Goal: Task Accomplishment & Management: Manage account settings

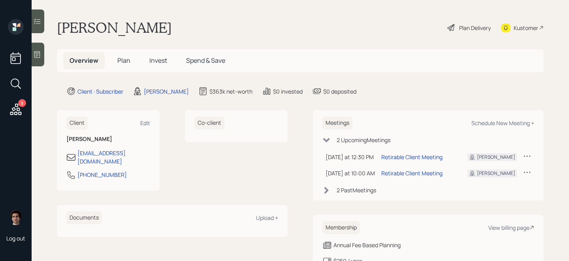
click at [515, 27] on div "Kustomer" at bounding box center [526, 28] width 25 height 8
click at [454, 20] on div "Plan Delivery" at bounding box center [469, 27] width 45 height 17
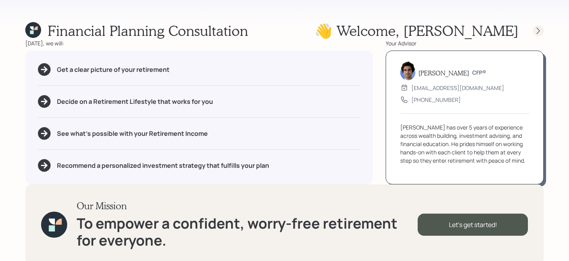
click at [540, 30] on icon at bounding box center [539, 31] width 8 height 8
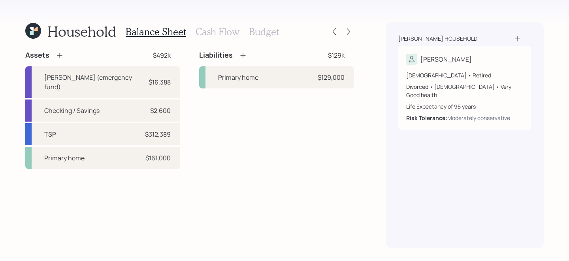
click at [218, 34] on h3 "Cash Flow" at bounding box center [218, 31] width 44 height 11
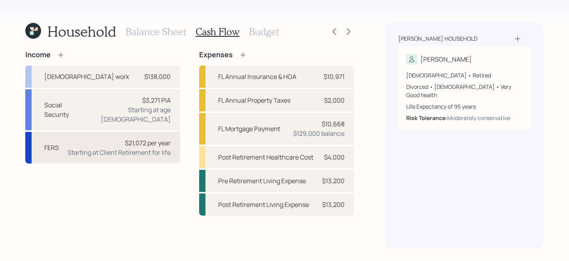
click at [97, 148] on div "Starting at Client Retirement for life" at bounding box center [119, 152] width 103 height 9
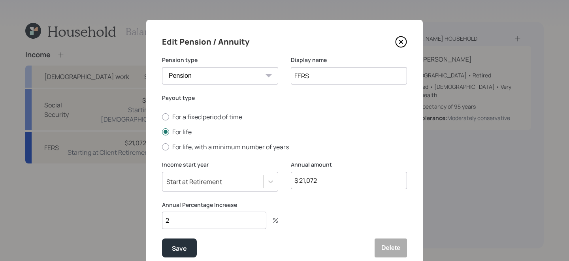
drag, startPoint x: 308, startPoint y: 181, endPoint x: 319, endPoint y: 181, distance: 11.5
click at [319, 181] on input "$ 21,072" at bounding box center [349, 180] width 116 height 17
type input "$ 21,648"
click at [162, 239] on button "Save" at bounding box center [179, 248] width 35 height 19
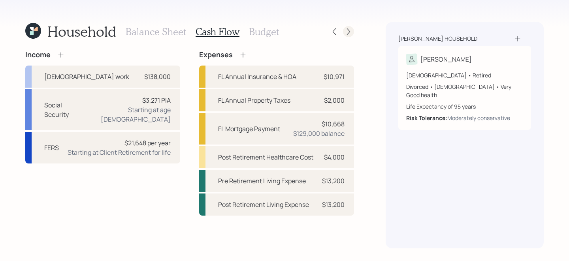
click at [348, 32] on icon at bounding box center [349, 32] width 8 height 8
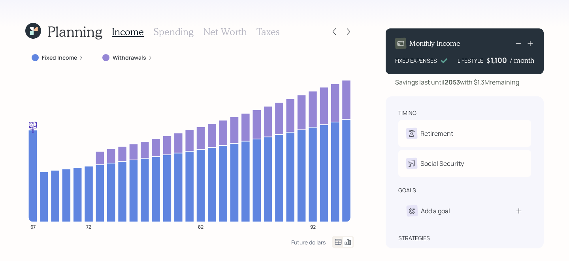
click at [344, 26] on div at bounding box center [348, 31] width 11 height 11
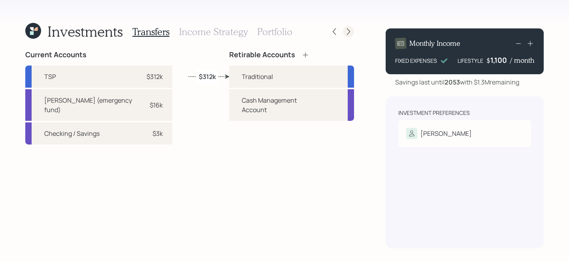
click at [345, 27] on div at bounding box center [341, 31] width 25 height 11
click at [332, 31] on icon at bounding box center [335, 32] width 8 height 8
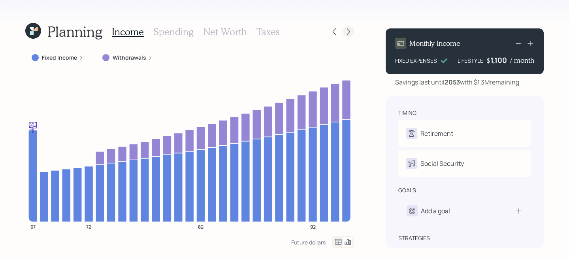
click at [351, 30] on icon at bounding box center [349, 32] width 8 height 8
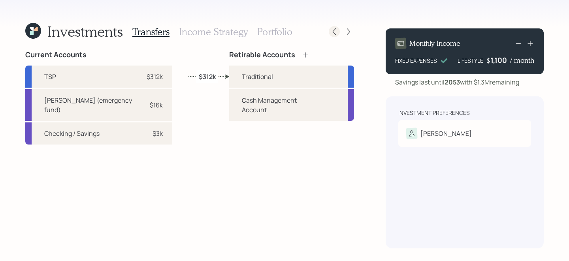
click at [334, 36] on div at bounding box center [334, 31] width 11 height 11
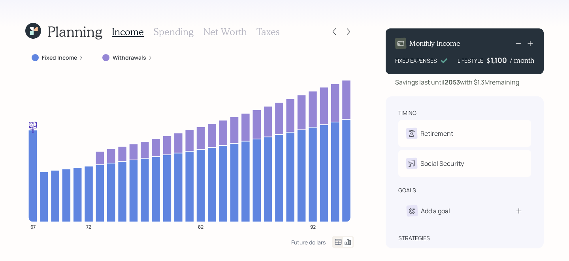
click at [176, 30] on h3 "Spending" at bounding box center [173, 31] width 40 height 11
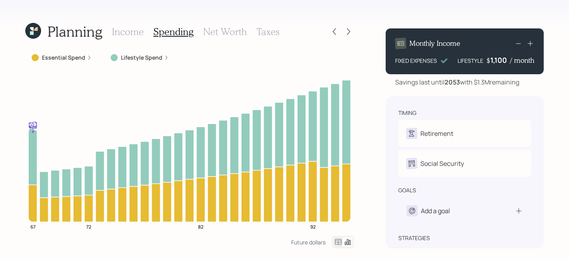
click at [342, 242] on icon at bounding box center [338, 242] width 9 height 9
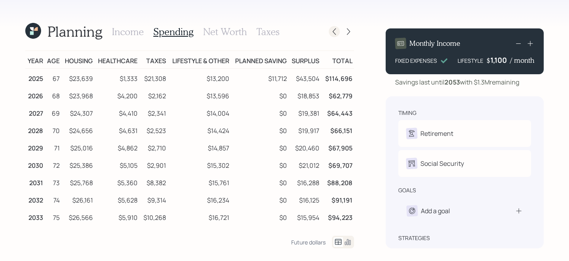
click at [338, 31] on icon at bounding box center [335, 32] width 8 height 8
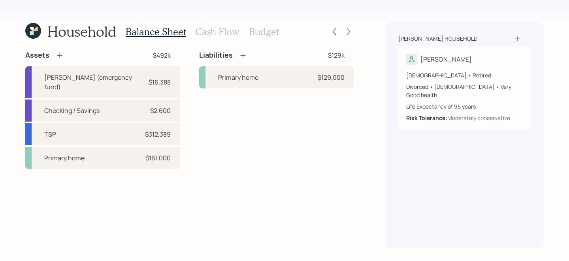
click at [204, 31] on h3 "Cash Flow" at bounding box center [218, 31] width 44 height 11
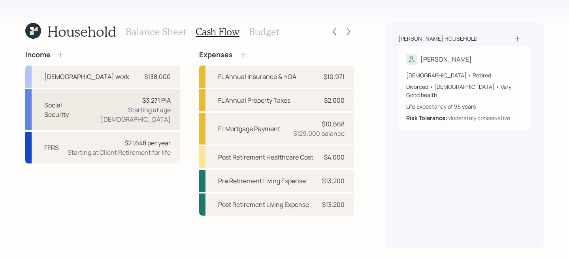
click at [75, 119] on div "Social Security $3,271 PIA Starting at age [DEMOGRAPHIC_DATA]" at bounding box center [102, 109] width 155 height 41
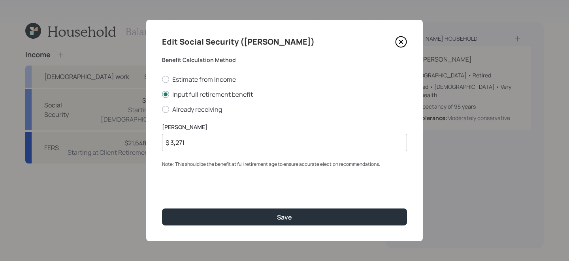
click at [398, 42] on icon at bounding box center [401, 42] width 12 height 12
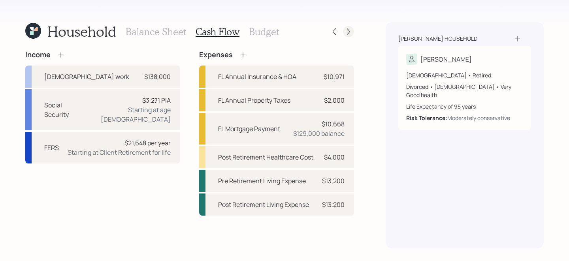
click at [344, 32] on div at bounding box center [348, 31] width 11 height 11
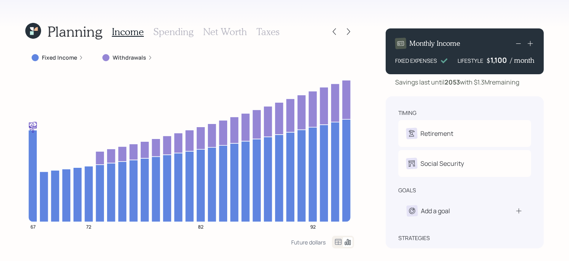
click at [70, 62] on div "Fixed Income" at bounding box center [57, 58] width 64 height 14
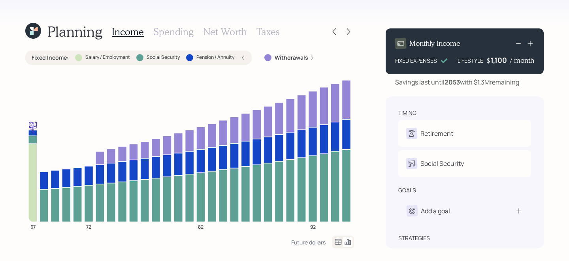
click at [70, 62] on div "Fixed Income : Salary / Employment Social Security Pension / Annuity" at bounding box center [138, 58] width 227 height 14
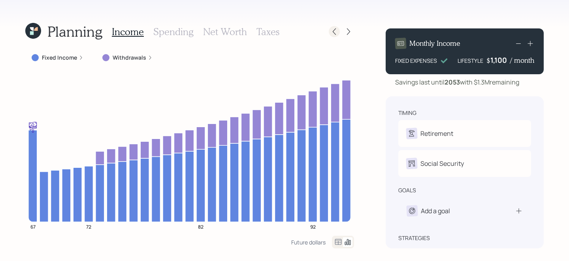
click at [337, 33] on icon at bounding box center [335, 32] width 8 height 8
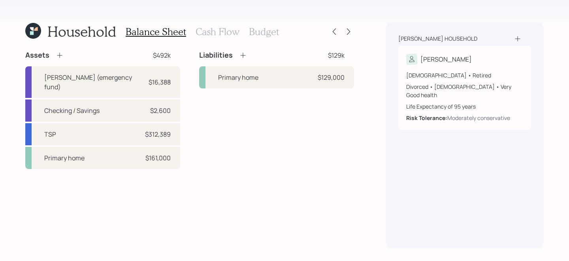
click at [217, 33] on h3 "Cash Flow" at bounding box center [218, 31] width 44 height 11
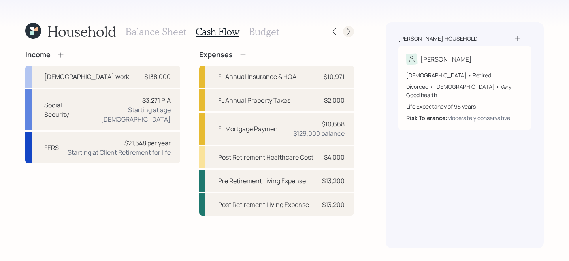
click at [352, 36] on div at bounding box center [348, 31] width 11 height 11
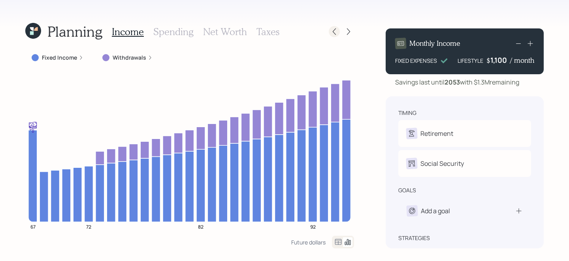
click at [335, 34] on icon at bounding box center [335, 32] width 8 height 8
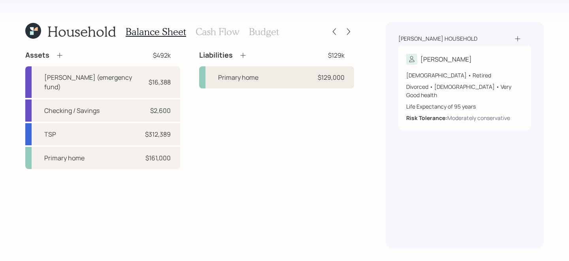
click at [290, 82] on div "Primary home $129,000" at bounding box center [276, 77] width 155 height 22
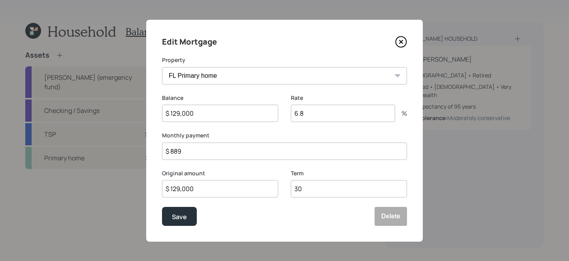
click at [397, 45] on icon at bounding box center [401, 42] width 11 height 11
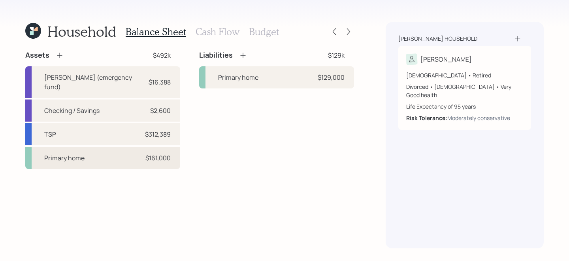
click at [122, 166] on div "Primary home $161,000" at bounding box center [102, 158] width 155 height 22
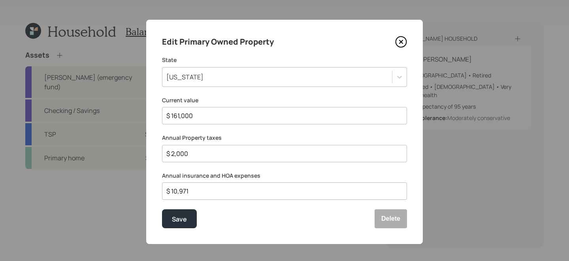
drag, startPoint x: 203, startPoint y: 191, endPoint x: 159, endPoint y: 191, distance: 44.7
click at [159, 191] on div "Edit Primary Owned Property State [US_STATE] Current value $ 161,000 Annual Pro…" at bounding box center [284, 132] width 277 height 225
click at [178, 214] on div "Save" at bounding box center [179, 219] width 15 height 11
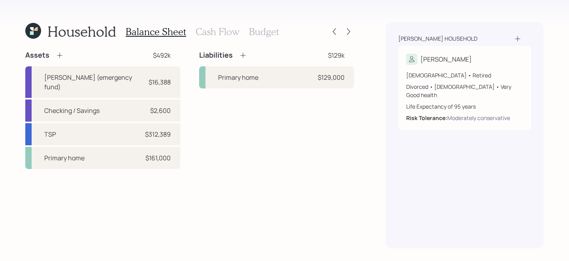
click at [211, 39] on div "Balance Sheet Cash Flow Budget" at bounding box center [202, 31] width 153 height 19
click at [211, 36] on h3 "Cash Flow" at bounding box center [218, 31] width 44 height 11
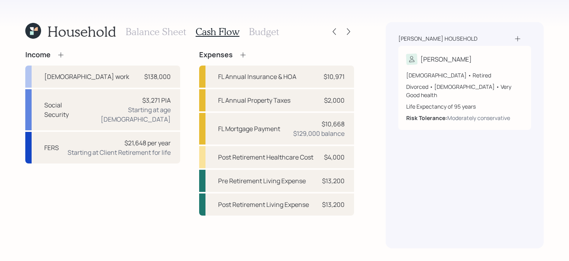
click at [260, 31] on h3 "Budget" at bounding box center [264, 31] width 30 height 11
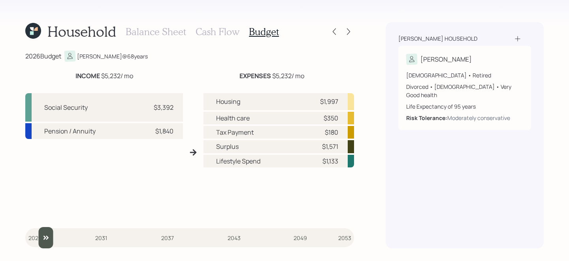
type input "2026"
click at [37, 230] on input "slider" at bounding box center [189, 237] width 329 height 21
click at [226, 33] on h3 "Cash Flow" at bounding box center [218, 31] width 44 height 11
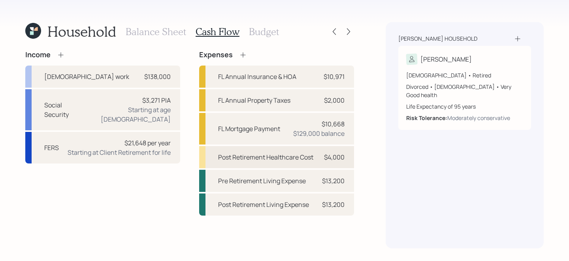
click at [320, 153] on div "Post Retirement Healthcare Cost $4,000" at bounding box center [276, 157] width 155 height 22
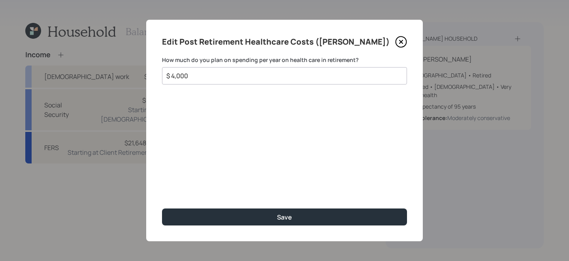
drag, startPoint x: 176, startPoint y: 73, endPoint x: 215, endPoint y: 76, distance: 39.2
click at [215, 76] on input "$ 4,000" at bounding box center [282, 75] width 232 height 9
type input "$ 4,800"
click at [162, 209] on button "Save" at bounding box center [284, 217] width 245 height 17
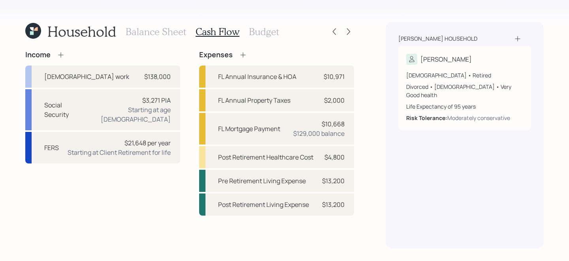
click at [268, 31] on h3 "Budget" at bounding box center [264, 31] width 30 height 11
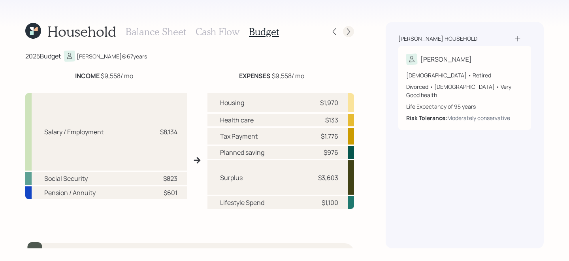
click at [348, 34] on icon at bounding box center [349, 32] width 8 height 8
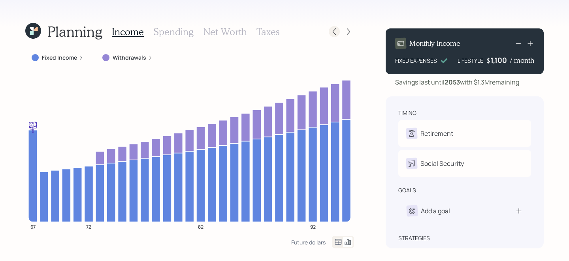
click at [336, 34] on icon at bounding box center [335, 32] width 8 height 8
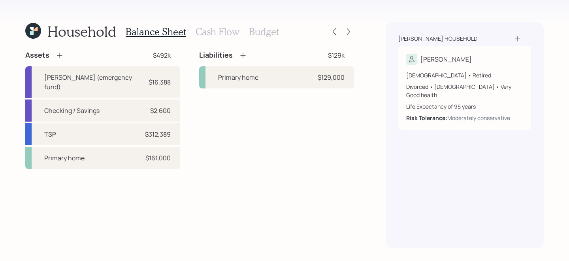
click at [254, 26] on h3 "Budget" at bounding box center [264, 31] width 30 height 11
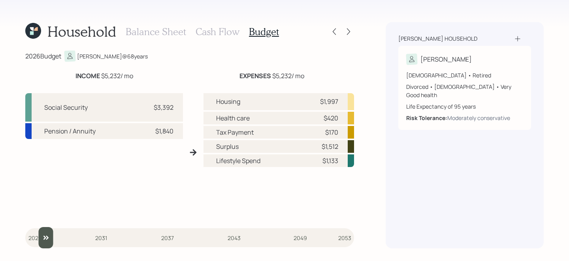
type input "2026"
click at [37, 235] on input "slider" at bounding box center [189, 237] width 329 height 21
drag, startPoint x: 339, startPoint y: 116, endPoint x: 325, endPoint y: 117, distance: 13.9
click at [325, 117] on div "Health care $420" at bounding box center [279, 118] width 151 height 13
click at [339, 121] on div "Health care $420" at bounding box center [279, 118] width 151 height 13
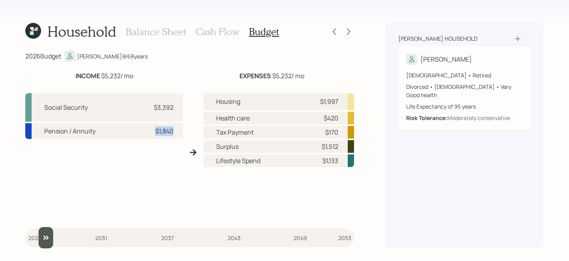
drag, startPoint x: 174, startPoint y: 131, endPoint x: 151, endPoint y: 131, distance: 22.9
click at [151, 131] on div "Pension / Annuity $1,840" at bounding box center [104, 130] width 158 height 15
drag, startPoint x: 173, startPoint y: 111, endPoint x: 146, endPoint y: 110, distance: 27.3
click at [146, 110] on div "Social Security $3,392" at bounding box center [104, 107] width 158 height 28
drag, startPoint x: 338, startPoint y: 150, endPoint x: 315, endPoint y: 150, distance: 22.9
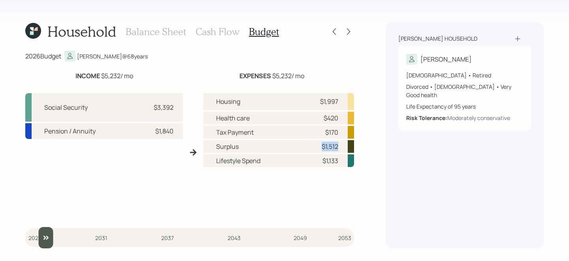
click at [315, 150] on div "$1,512" at bounding box center [327, 146] width 24 height 9
click at [352, 29] on icon at bounding box center [349, 32] width 8 height 8
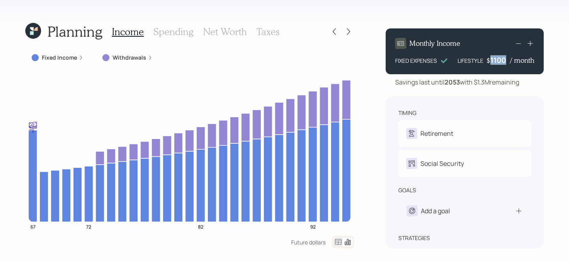
drag, startPoint x: 508, startPoint y: 60, endPoint x: 484, endPoint y: 59, distance: 24.5
click at [484, 59] on div "LIFESTYLE $ 1100 / month" at bounding box center [496, 59] width 77 height 9
click at [337, 35] on icon at bounding box center [335, 32] width 8 height 8
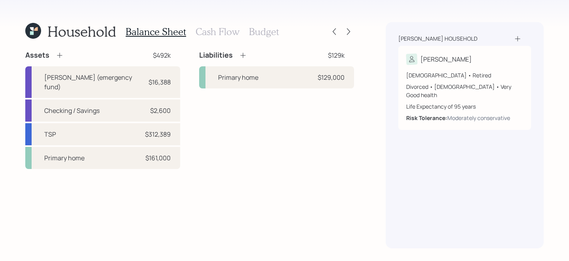
click at [262, 38] on div "Balance Sheet Cash Flow Budget" at bounding box center [202, 31] width 153 height 19
click at [264, 34] on h3 "Budget" at bounding box center [264, 31] width 30 height 11
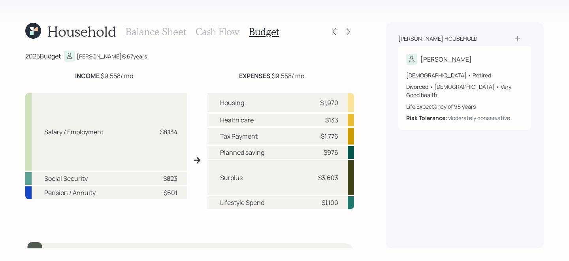
scroll to position [15, 0]
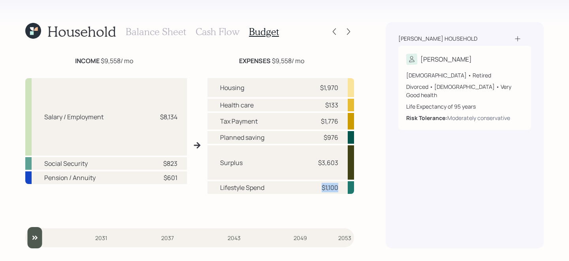
drag, startPoint x: 342, startPoint y: 185, endPoint x: 311, endPoint y: 186, distance: 31.2
click at [311, 186] on div "Lifestyle Spend $1,100" at bounding box center [281, 187] width 147 height 13
drag, startPoint x: 338, startPoint y: 88, endPoint x: 307, endPoint y: 89, distance: 30.8
click at [307, 89] on div "Housing $1,970" at bounding box center [281, 87] width 147 height 19
drag, startPoint x: 39, startPoint y: 227, endPoint x: 43, endPoint y: 229, distance: 4.4
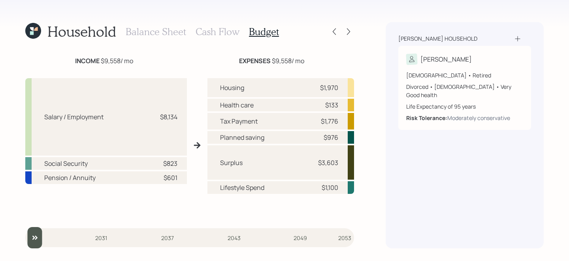
click at [43, 229] on div "2025 Budget [PERSON_NAME] @ 67 years INCOME $9,558 / mo EXPENSES $9,558 / mo Sa…" at bounding box center [189, 150] width 329 height 198
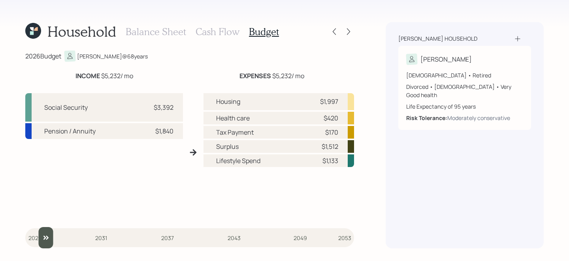
type input "2026"
click at [37, 236] on input "slider" at bounding box center [189, 237] width 329 height 21
click at [98, 194] on div "Social Security $3,392 Pension / Annuity $1,840" at bounding box center [104, 155] width 158 height 125
drag, startPoint x: 342, startPoint y: 161, endPoint x: 320, endPoint y: 163, distance: 21.4
click at [320, 163] on div "Lifestyle Spend $1,133" at bounding box center [279, 161] width 151 height 13
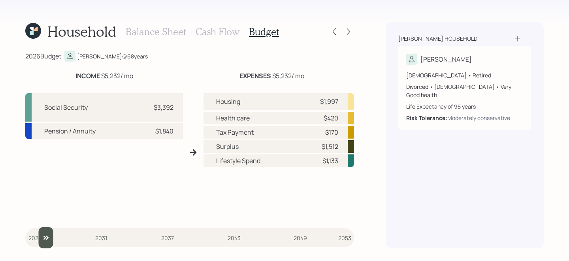
click at [336, 163] on div "$1,133" at bounding box center [331, 160] width 16 height 9
drag, startPoint x: 344, startPoint y: 102, endPoint x: 306, endPoint y: 102, distance: 37.2
click at [306, 102] on div "Housing $1,997" at bounding box center [279, 101] width 151 height 17
click at [335, 116] on div "$420" at bounding box center [331, 117] width 15 height 9
click at [333, 134] on div "$170" at bounding box center [331, 132] width 13 height 9
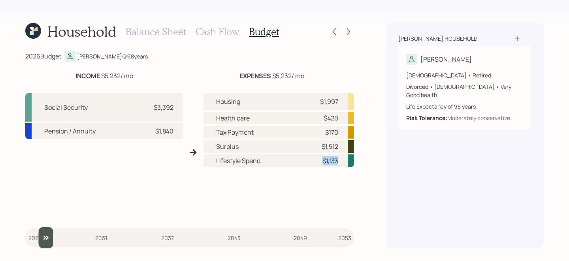
drag, startPoint x: 342, startPoint y: 157, endPoint x: 312, endPoint y: 162, distance: 30.5
click at [312, 162] on div "Lifestyle Spend $1,133" at bounding box center [279, 161] width 151 height 13
drag, startPoint x: 338, startPoint y: 147, endPoint x: 321, endPoint y: 147, distance: 17.8
click at [321, 147] on div "Surplus $1,512" at bounding box center [279, 146] width 151 height 13
click at [346, 127] on div "Tax Payment $170" at bounding box center [279, 132] width 151 height 13
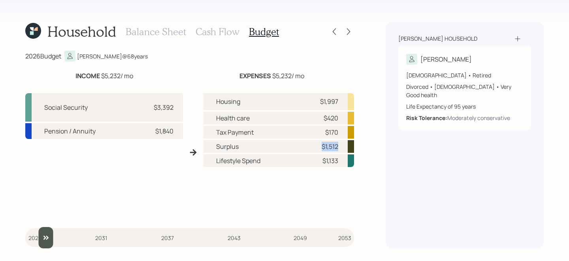
drag, startPoint x: 340, startPoint y: 146, endPoint x: 321, endPoint y: 146, distance: 19.4
click at [321, 146] on div "Surplus $1,512" at bounding box center [279, 146] width 151 height 13
click at [295, 96] on div "Housing $1,997" at bounding box center [279, 101] width 151 height 17
click at [350, 31] on icon at bounding box center [349, 32] width 8 height 8
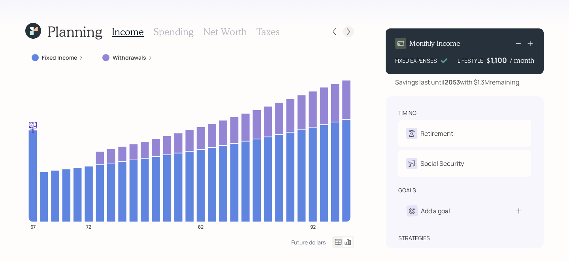
click at [346, 29] on icon at bounding box center [349, 32] width 8 height 8
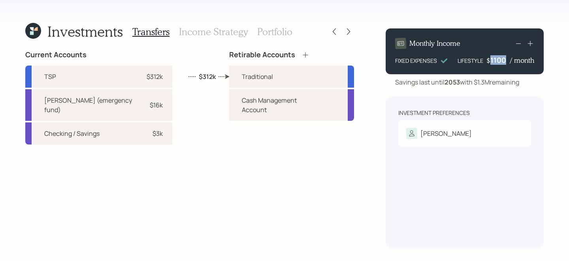
drag, startPoint x: 508, startPoint y: 61, endPoint x: 488, endPoint y: 61, distance: 21.0
click at [488, 61] on div "$ 1100 / month" at bounding box center [511, 59] width 48 height 9
click at [467, 100] on div "Investment Preferences [PERSON_NAME] Tolerance: Moderately conservative" at bounding box center [465, 172] width 158 height 152
click at [334, 30] on icon at bounding box center [335, 32] width 8 height 8
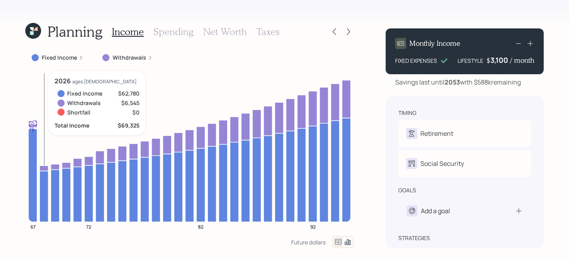
click at [47, 182] on icon at bounding box center [44, 196] width 9 height 51
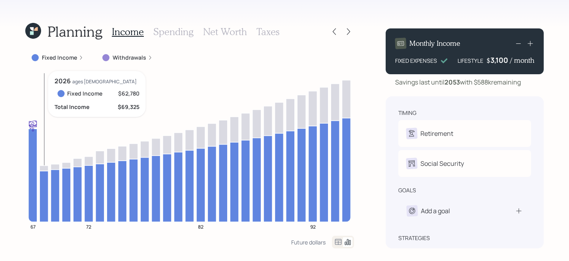
click at [47, 182] on icon at bounding box center [44, 196] width 9 height 51
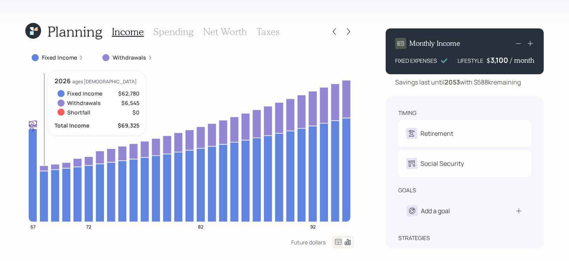
click at [46, 167] on icon at bounding box center [44, 168] width 9 height 5
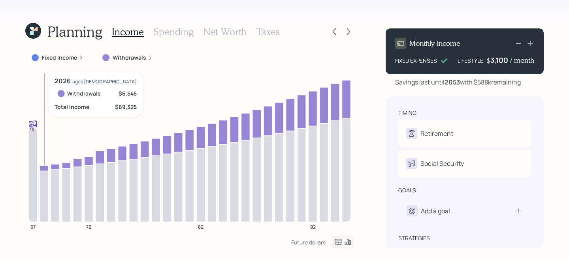
click at [46, 167] on icon at bounding box center [44, 168] width 9 height 5
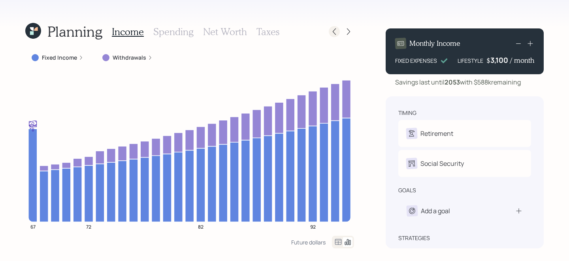
click at [330, 32] on div at bounding box center [334, 31] width 11 height 11
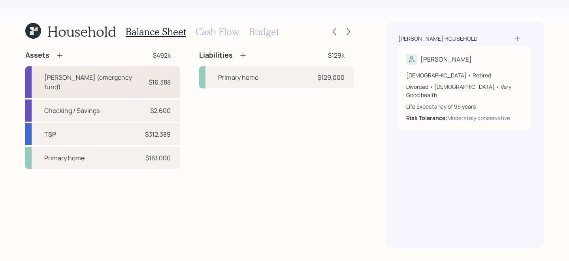
click at [140, 76] on div "[PERSON_NAME] (emergency fund)" at bounding box center [92, 82] width 96 height 19
select select "cash"
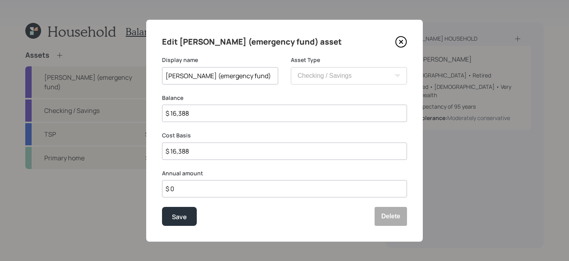
drag, startPoint x: 209, startPoint y: 115, endPoint x: 168, endPoint y: 116, distance: 41.5
click at [168, 116] on input "$ 16,388" at bounding box center [284, 113] width 245 height 17
click at [385, 213] on button "Delete" at bounding box center [391, 216] width 32 height 19
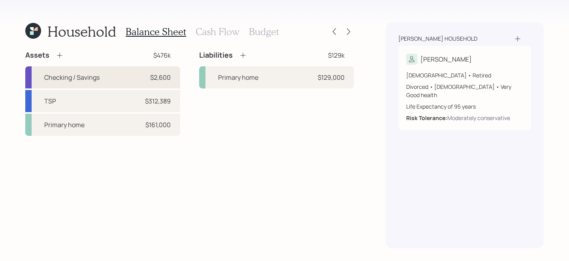
click at [137, 86] on div "Checking / Savings $2,600" at bounding box center [102, 77] width 155 height 22
select select "cash"
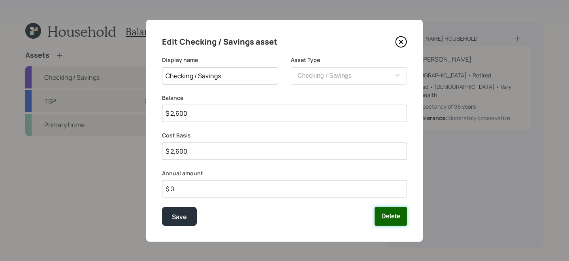
click at [392, 215] on button "Delete" at bounding box center [391, 216] width 32 height 19
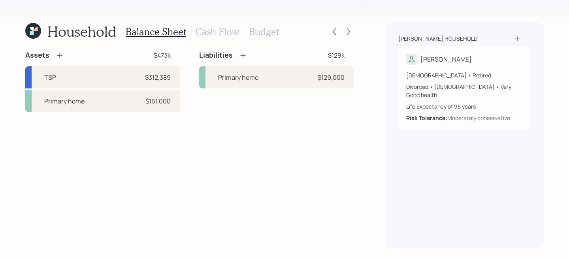
click at [61, 55] on icon at bounding box center [59, 55] width 5 height 5
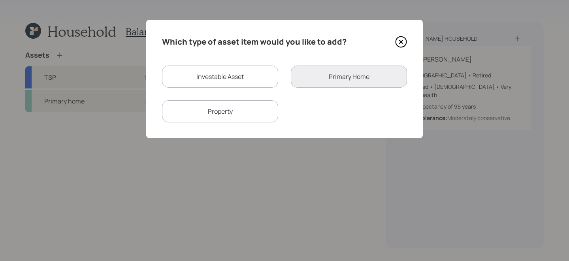
click at [268, 79] on div "Investable Asset" at bounding box center [220, 77] width 116 height 22
select select "taxable"
select select "balanced"
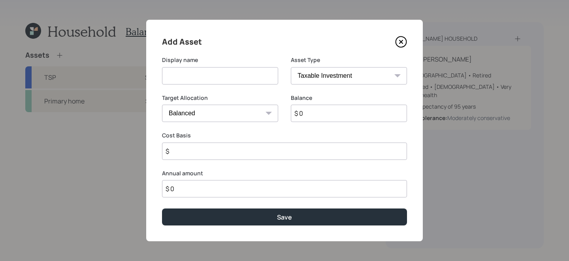
click at [336, 83] on select "SEP [PERSON_NAME] IRA 401(k) [PERSON_NAME] 401(k) 403(b) [PERSON_NAME] 403(b) 4…" at bounding box center [349, 75] width 116 height 17
select select "emergency_fund"
click at [291, 67] on select "SEP [PERSON_NAME] IRA 401(k) [PERSON_NAME] 401(k) 403(b) [PERSON_NAME] 403(b) 4…" at bounding box center [349, 75] width 116 height 17
click at [270, 110] on input "$ 0" at bounding box center [284, 113] width 245 height 17
drag, startPoint x: 272, startPoint y: 112, endPoint x: 190, endPoint y: 112, distance: 81.5
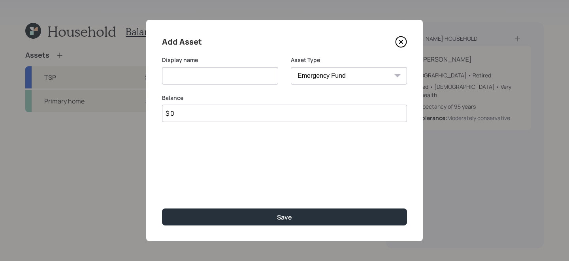
click at [190, 112] on input "$ 0" at bounding box center [284, 113] width 245 height 17
drag, startPoint x: 190, startPoint y: 112, endPoint x: 149, endPoint y: 112, distance: 40.7
click at [149, 112] on div "Add Asset Display name Asset Type SEP [PERSON_NAME] IRA 401(k) [PERSON_NAME] 40…" at bounding box center [284, 131] width 277 height 222
paste input "16,388"
drag, startPoint x: 198, startPoint y: 117, endPoint x: 172, endPoint y: 113, distance: 26.0
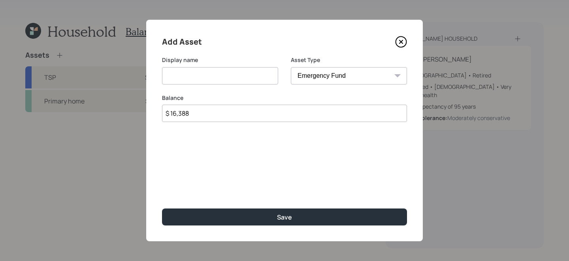
click at [172, 113] on input "$ 16,388" at bounding box center [284, 113] width 245 height 17
type input "$ 18,000"
click at [210, 75] on input at bounding box center [220, 75] width 116 height 17
type input "Cash Accounts"
click at [162, 209] on button "Save" at bounding box center [284, 217] width 245 height 17
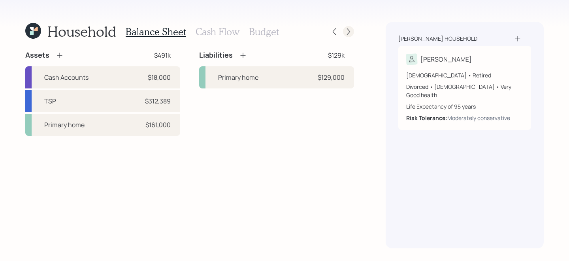
click at [348, 34] on icon at bounding box center [348, 31] width 3 height 7
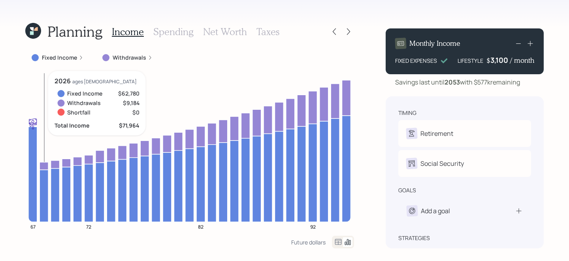
click at [43, 166] on icon at bounding box center [44, 166] width 9 height 8
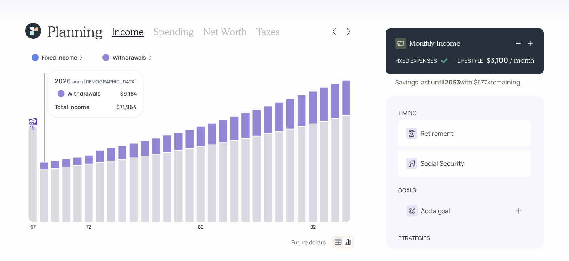
click at [43, 166] on icon at bounding box center [44, 166] width 9 height 8
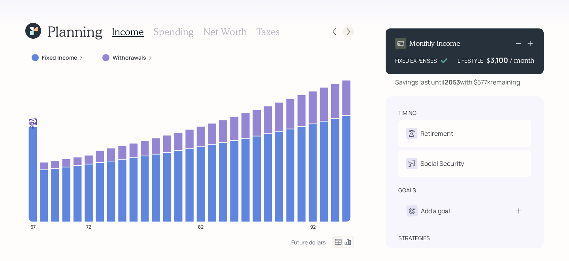
click at [349, 32] on icon at bounding box center [349, 32] width 8 height 8
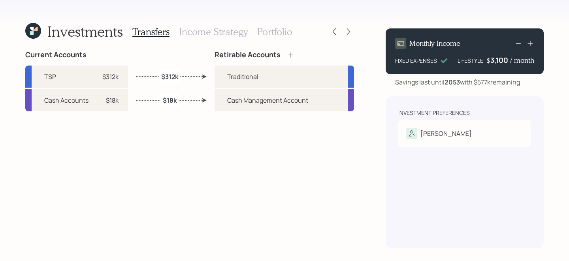
click at [213, 36] on h3 "Income Strategy" at bounding box center [213, 31] width 69 height 11
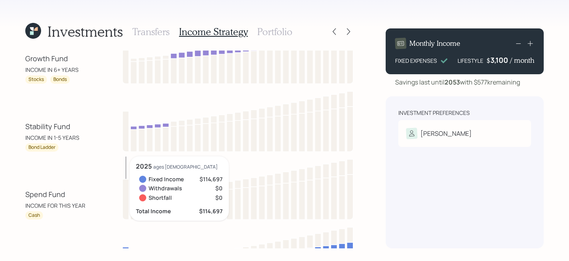
scroll to position [28, 0]
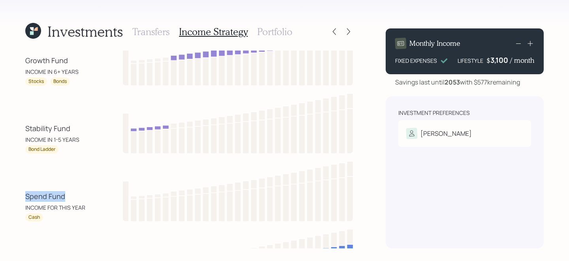
drag, startPoint x: 68, startPoint y: 195, endPoint x: 8, endPoint y: 195, distance: 60.5
click at [8, 195] on div "Investments Transfers Income Strategy Portfolio Growth Fund INCOME IN 6+ YEARS …" at bounding box center [284, 130] width 569 height 261
click at [57, 205] on div "INCOME FOR THIS YEAR" at bounding box center [55, 208] width 60 height 8
drag, startPoint x: 69, startPoint y: 200, endPoint x: 23, endPoint y: 198, distance: 45.9
click at [23, 198] on div "Investments Transfers Income Strategy Portfolio Growth Fund INCOME IN 6+ YEARS …" at bounding box center [284, 130] width 569 height 261
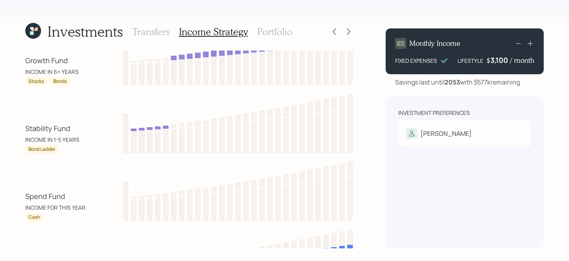
click at [81, 132] on div "Stability Fund INCOME IN 1-5 YEARS" at bounding box center [60, 133] width 71 height 21
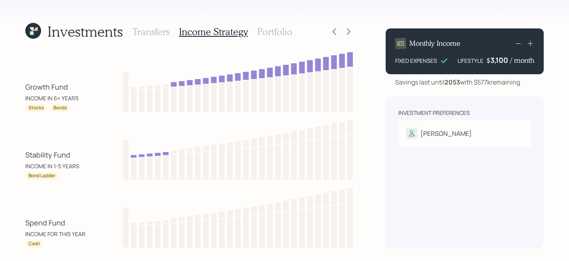
scroll to position [0, 0]
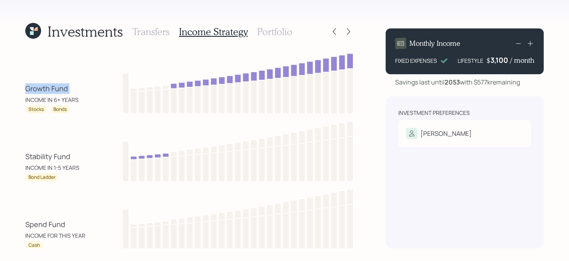
drag, startPoint x: 74, startPoint y: 89, endPoint x: 20, endPoint y: 88, distance: 54.2
click at [20, 88] on div "Investments Transfers Income Strategy Portfolio Growth Fund INCOME IN 6+ YEARS …" at bounding box center [284, 130] width 569 height 261
drag, startPoint x: 491, startPoint y: 58, endPoint x: 508, endPoint y: 62, distance: 17.5
click at [508, 62] on div "3100" at bounding box center [501, 59] width 20 height 9
click at [544, 81] on div "Investments Transfers Income Strategy Portfolio Growth Fund INCOME IN 6+ YEARS …" at bounding box center [284, 130] width 569 height 261
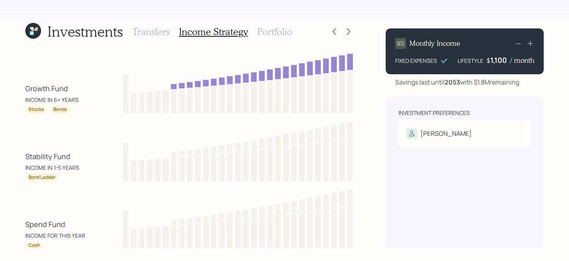
click at [272, 28] on h3 "Portfolio" at bounding box center [274, 31] width 35 height 11
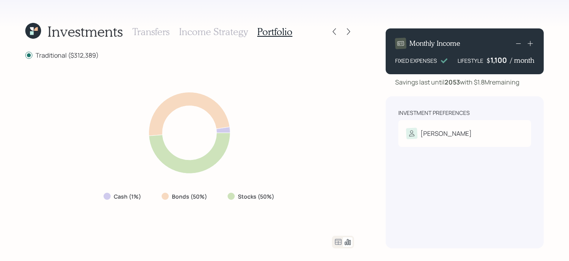
click at [340, 244] on icon at bounding box center [338, 242] width 9 height 9
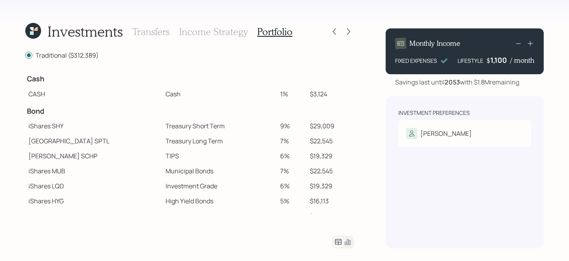
click at [236, 29] on h3 "Income Strategy" at bounding box center [213, 31] width 69 height 11
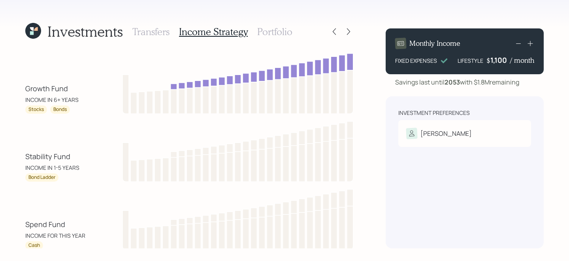
click at [36, 28] on icon at bounding box center [36, 29] width 4 height 4
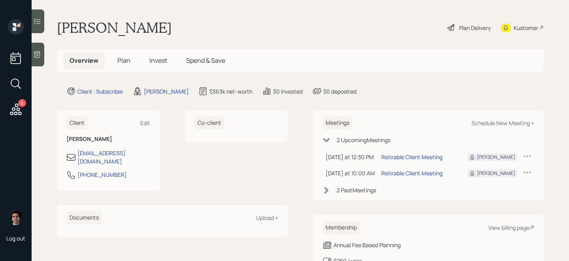
click at [145, 63] on h5 "Invest" at bounding box center [158, 60] width 30 height 17
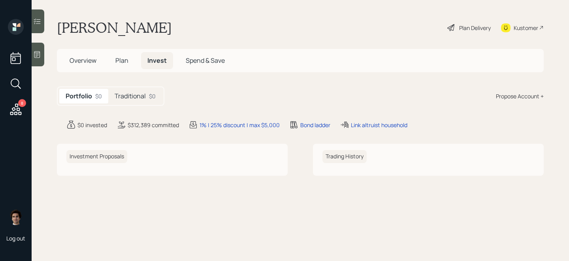
click at [138, 101] on div "Traditional $0" at bounding box center [135, 96] width 54 height 15
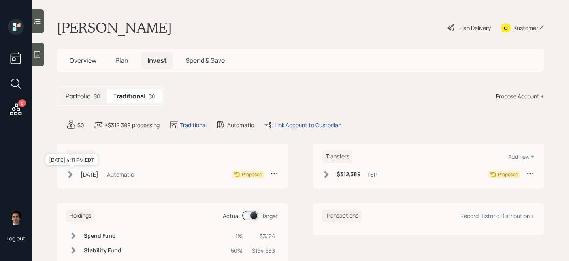
click at [93, 173] on div "[DATE]" at bounding box center [90, 174] width 18 height 8
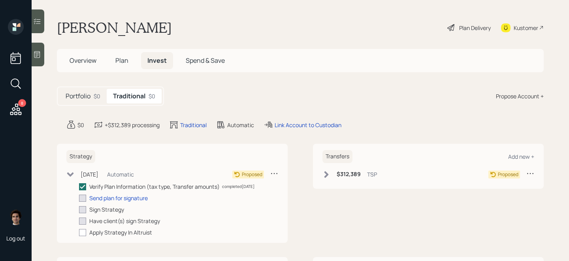
click at [335, 172] on div "$312,389 TSP" at bounding box center [350, 175] width 55 height 10
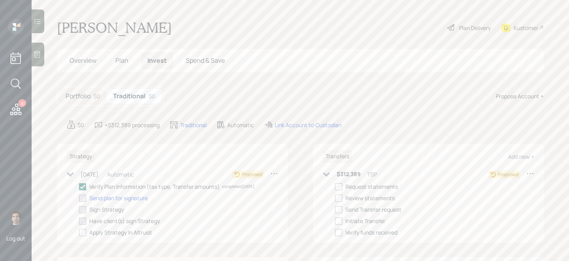
click at [273, 175] on icon at bounding box center [274, 174] width 8 height 8
click at [250, 189] on div "Edit Strategy" at bounding box center [249, 189] width 57 height 8
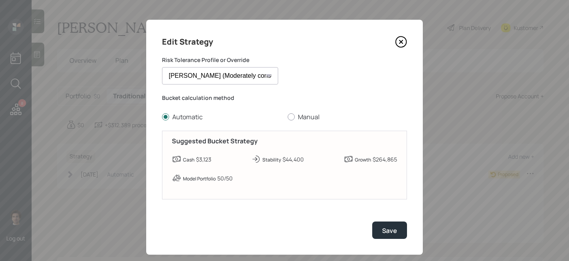
click at [233, 76] on select "[PERSON_NAME] (Moderately conservative) Conservative Moderately Conservative Mo…" at bounding box center [220, 75] width 116 height 17
click at [391, 236] on button "Save" at bounding box center [389, 230] width 35 height 17
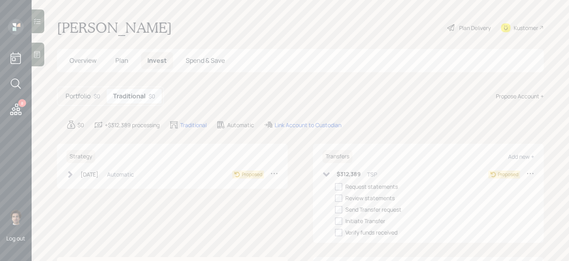
click at [238, 127] on div "Automatic" at bounding box center [240, 125] width 27 height 8
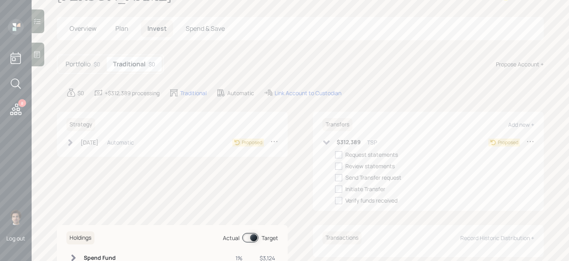
scroll to position [32, 0]
click at [273, 138] on icon at bounding box center [274, 141] width 8 height 8
click at [257, 163] on div "Cancel Strategy" at bounding box center [249, 164] width 57 height 8
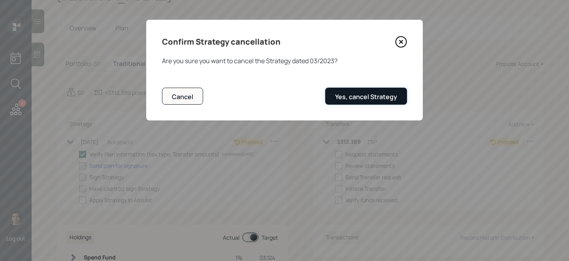
click at [375, 93] on div "Yes, cancel Strategy" at bounding box center [366, 97] width 62 height 9
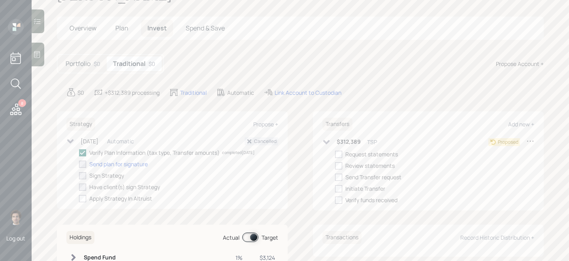
click at [529, 140] on icon at bounding box center [531, 141] width 8 height 8
click at [505, 165] on div "Cancel Transfer" at bounding box center [506, 164] width 57 height 8
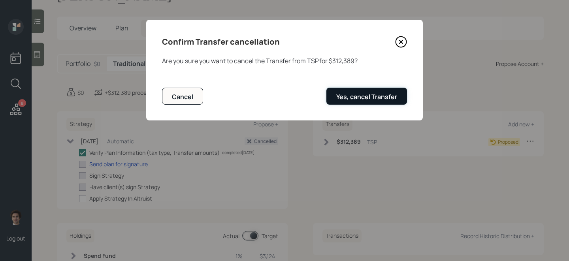
click at [348, 99] on div "Yes, cancel Transfer" at bounding box center [366, 97] width 61 height 9
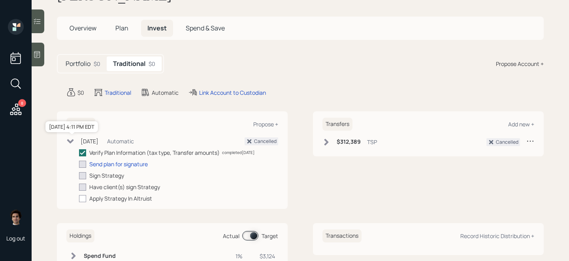
click at [83, 145] on div "[DATE]" at bounding box center [90, 141] width 18 height 8
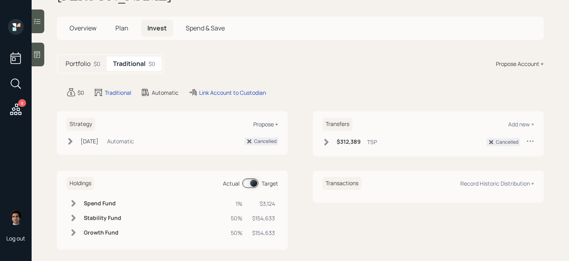
click at [263, 128] on div "Propose +" at bounding box center [265, 125] width 25 height 8
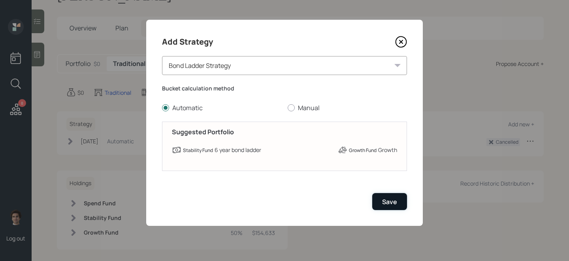
click at [386, 202] on div "Save" at bounding box center [389, 202] width 15 height 9
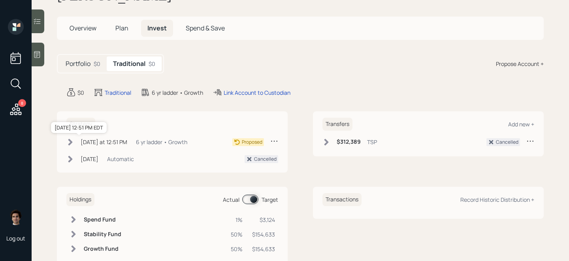
click at [116, 144] on div "[DATE] at 12:51 PM" at bounding box center [104, 142] width 47 height 8
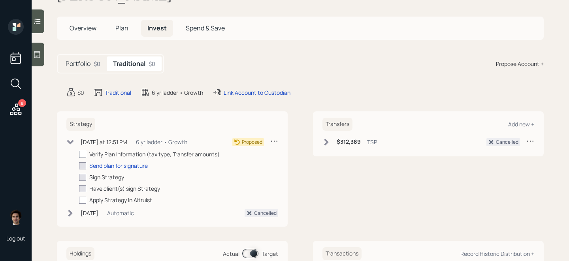
click at [80, 154] on div at bounding box center [82, 154] width 7 height 7
click at [79, 154] on input "checkbox" at bounding box center [79, 154] width 0 height 0
checkbox input "true"
click at [341, 141] on h6 "$312,389" at bounding box center [349, 142] width 24 height 7
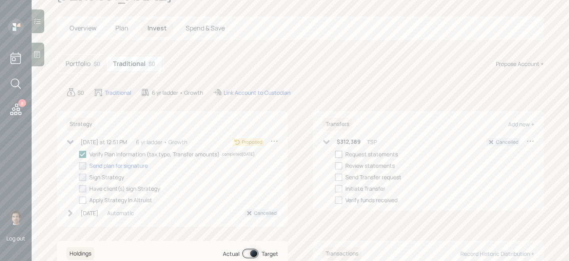
click at [342, 155] on div at bounding box center [338, 154] width 7 height 7
click at [335, 155] on input "checkbox" at bounding box center [335, 154] width 0 height 0
checkbox input "true"
click at [535, 139] on div "Transfers Add new + $312,389 TSP Cancelled Request statements completed [DATE] …" at bounding box center [428, 161] width 231 height 99
click at [533, 140] on icon at bounding box center [531, 141] width 8 height 8
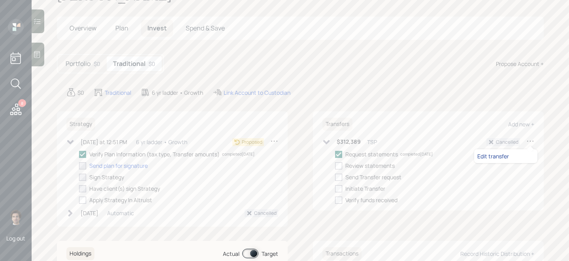
click at [504, 158] on div "Edit transfer" at bounding box center [506, 157] width 57 height 8
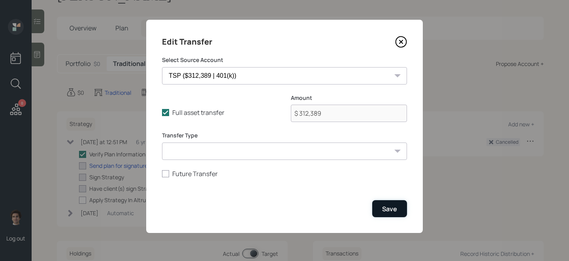
click at [395, 208] on div "Save" at bounding box center [389, 209] width 15 height 9
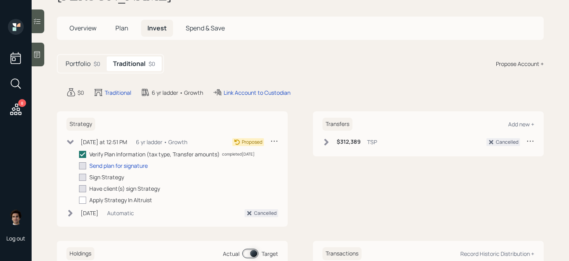
click at [349, 146] on div "$312,389 TSP" at bounding box center [350, 142] width 55 height 10
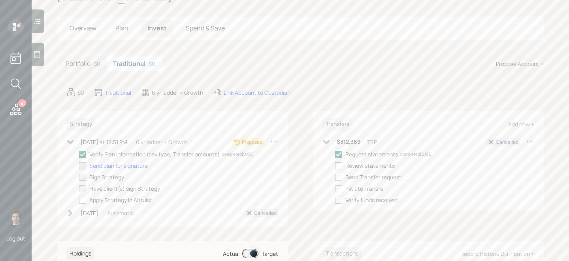
click at [530, 141] on icon at bounding box center [530, 141] width 6 height 1
click at [492, 158] on div "Edit transfer" at bounding box center [506, 157] width 57 height 8
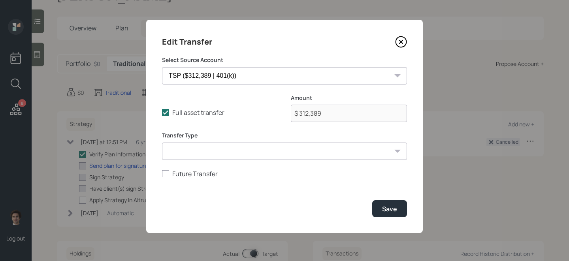
click at [400, 43] on icon at bounding box center [401, 41] width 3 height 3
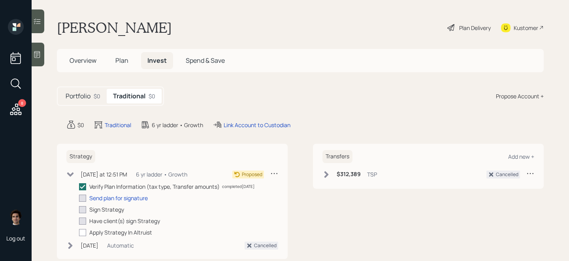
click at [454, 17] on main "[PERSON_NAME] Plan Delivery Kustomer Overview Plan Invest Spend & Save Portfoli…" at bounding box center [301, 130] width 538 height 261
click at [454, 24] on icon at bounding box center [451, 27] width 9 height 9
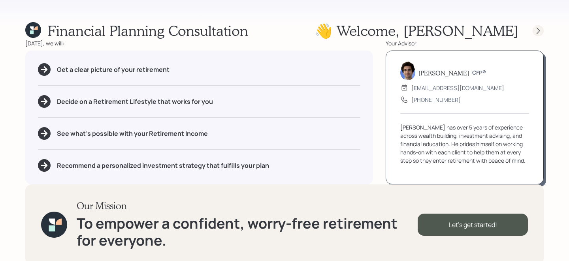
click at [533, 30] on div at bounding box center [538, 30] width 11 height 11
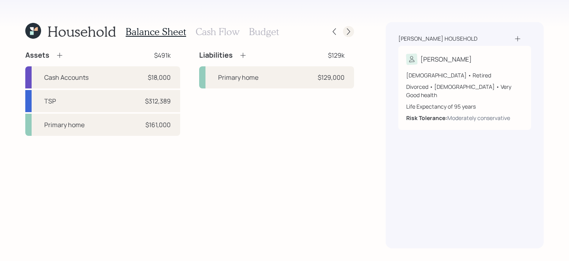
click at [349, 30] on icon at bounding box center [348, 31] width 3 height 7
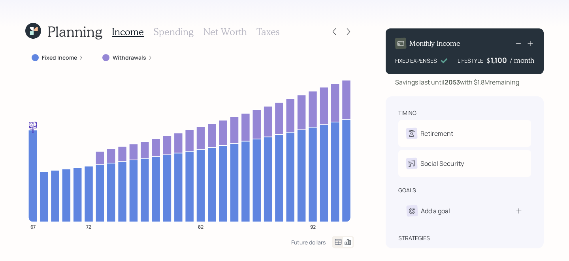
click at [349, 30] on icon at bounding box center [348, 31] width 3 height 7
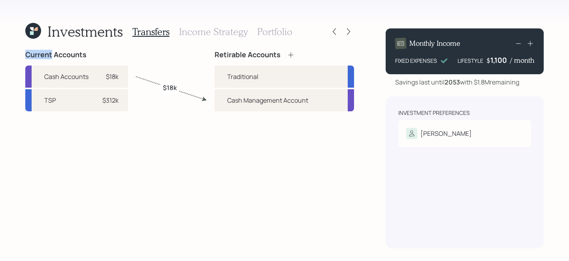
click at [349, 30] on icon at bounding box center [348, 31] width 3 height 7
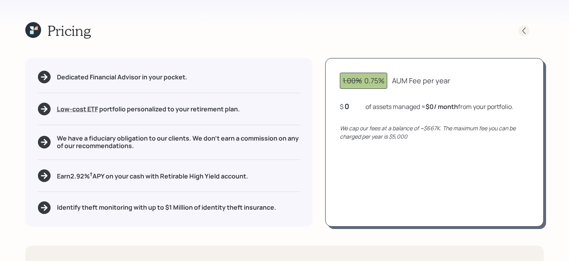
click at [527, 30] on icon at bounding box center [524, 31] width 8 height 8
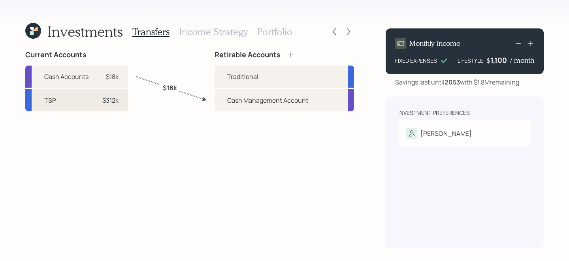
click at [89, 103] on div "TSP $312k" at bounding box center [76, 100] width 103 height 22
click at [253, 77] on div "Traditional" at bounding box center [242, 76] width 31 height 9
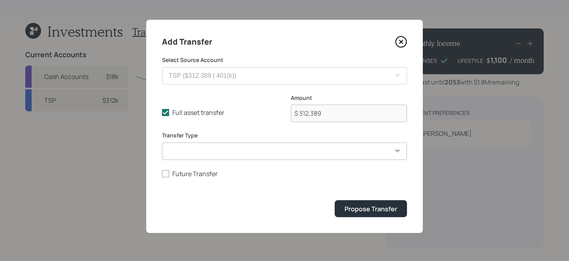
click at [360, 198] on form "Select Source Account TSP ($312,389 | 401(k)) Cash Accounts ($18,000 | Emergenc…" at bounding box center [284, 136] width 245 height 161
click at [364, 208] on div "Propose Transfer" at bounding box center [371, 209] width 53 height 9
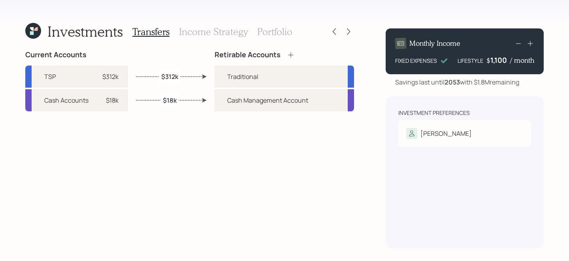
click at [233, 26] on h3 "Income Strategy" at bounding box center [213, 31] width 69 height 11
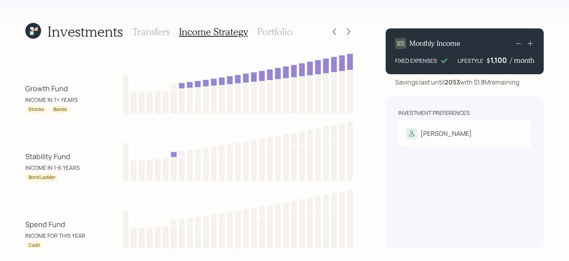
click at [273, 30] on h3 "Portfolio" at bounding box center [274, 31] width 35 height 11
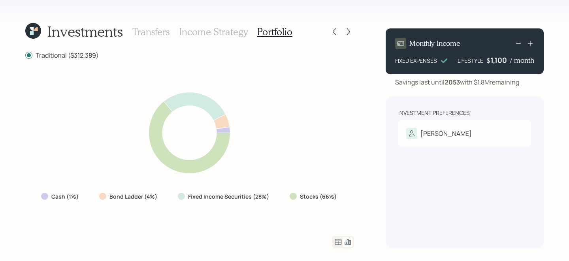
click at [342, 240] on icon at bounding box center [338, 242] width 9 height 9
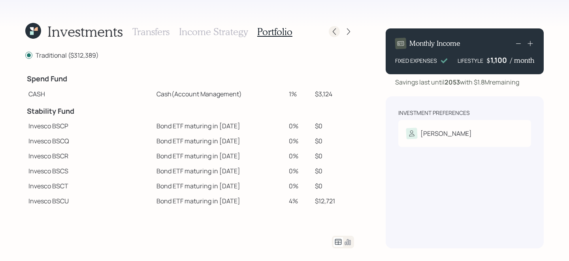
click at [335, 33] on icon at bounding box center [335, 32] width 8 height 8
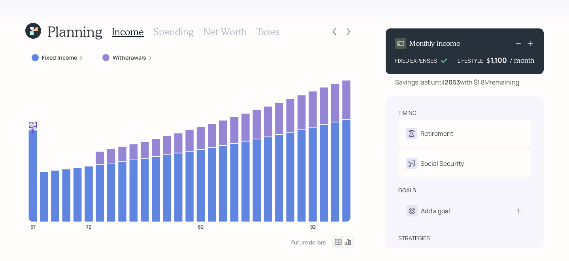
click at [33, 26] on icon at bounding box center [33, 31] width 16 height 16
